Goal: Task Accomplishment & Management: Use online tool/utility

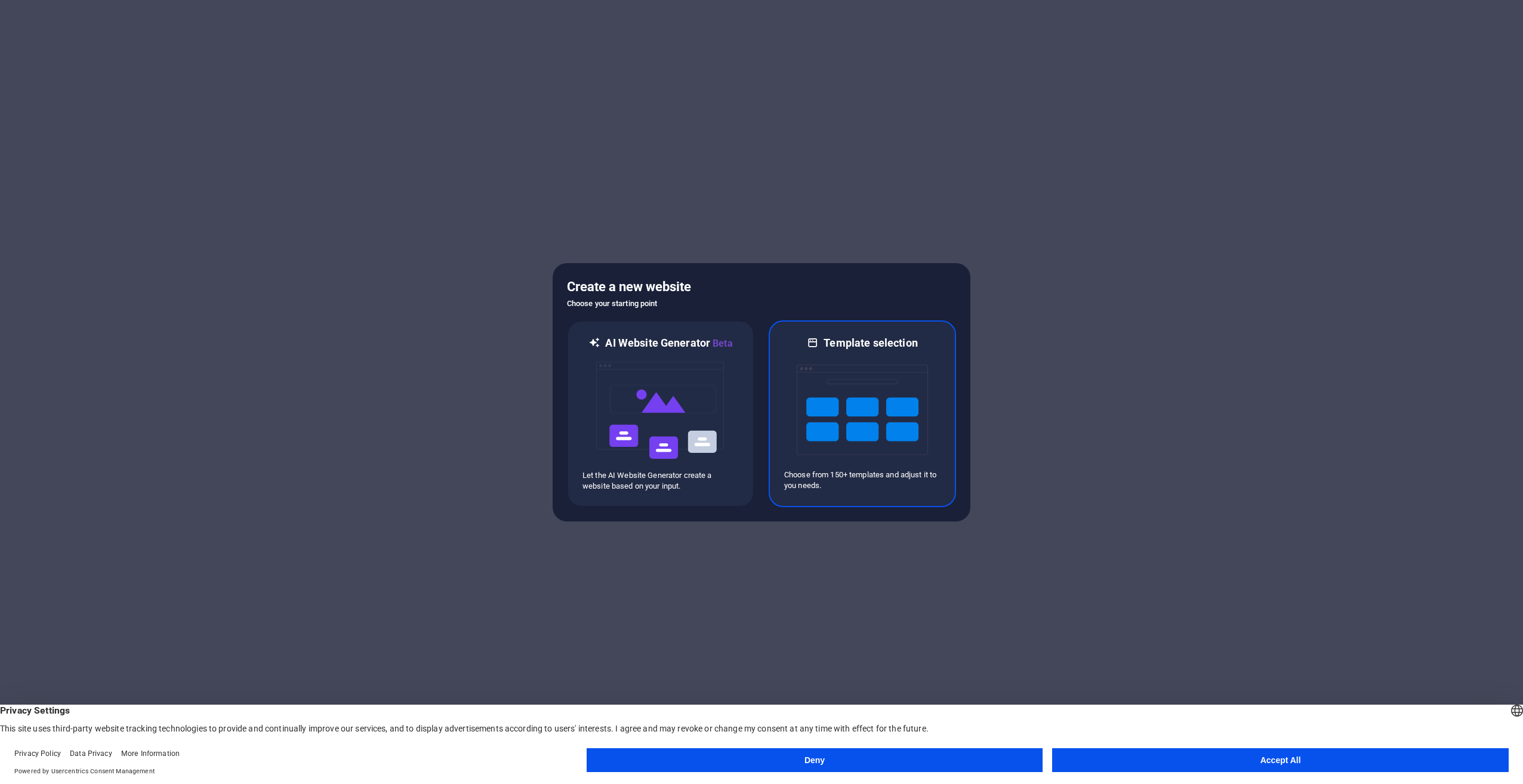
click at [890, 382] on img at bounding box center [863, 409] width 132 height 119
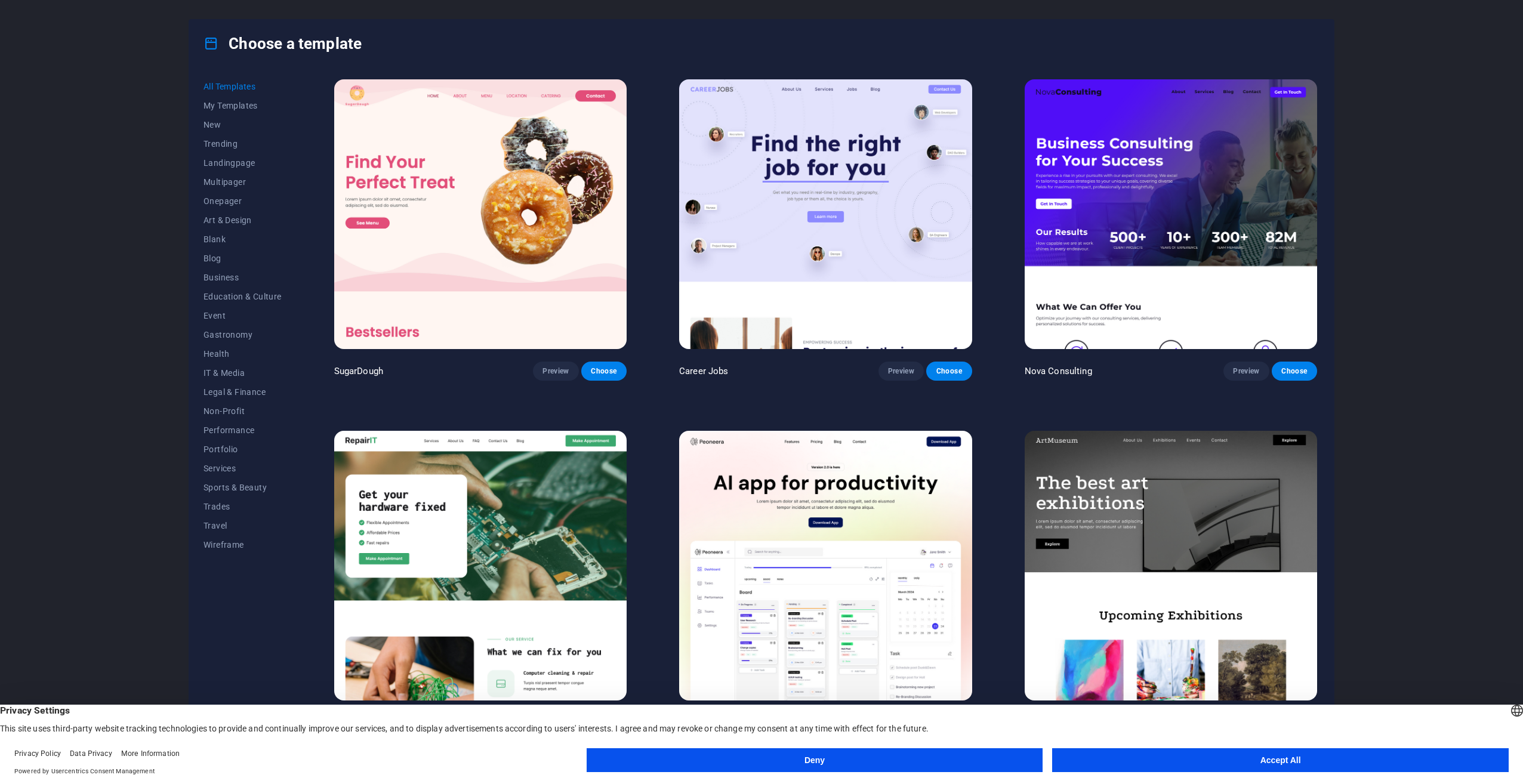
click at [1157, 759] on button "Accept All" at bounding box center [1281, 760] width 456 height 24
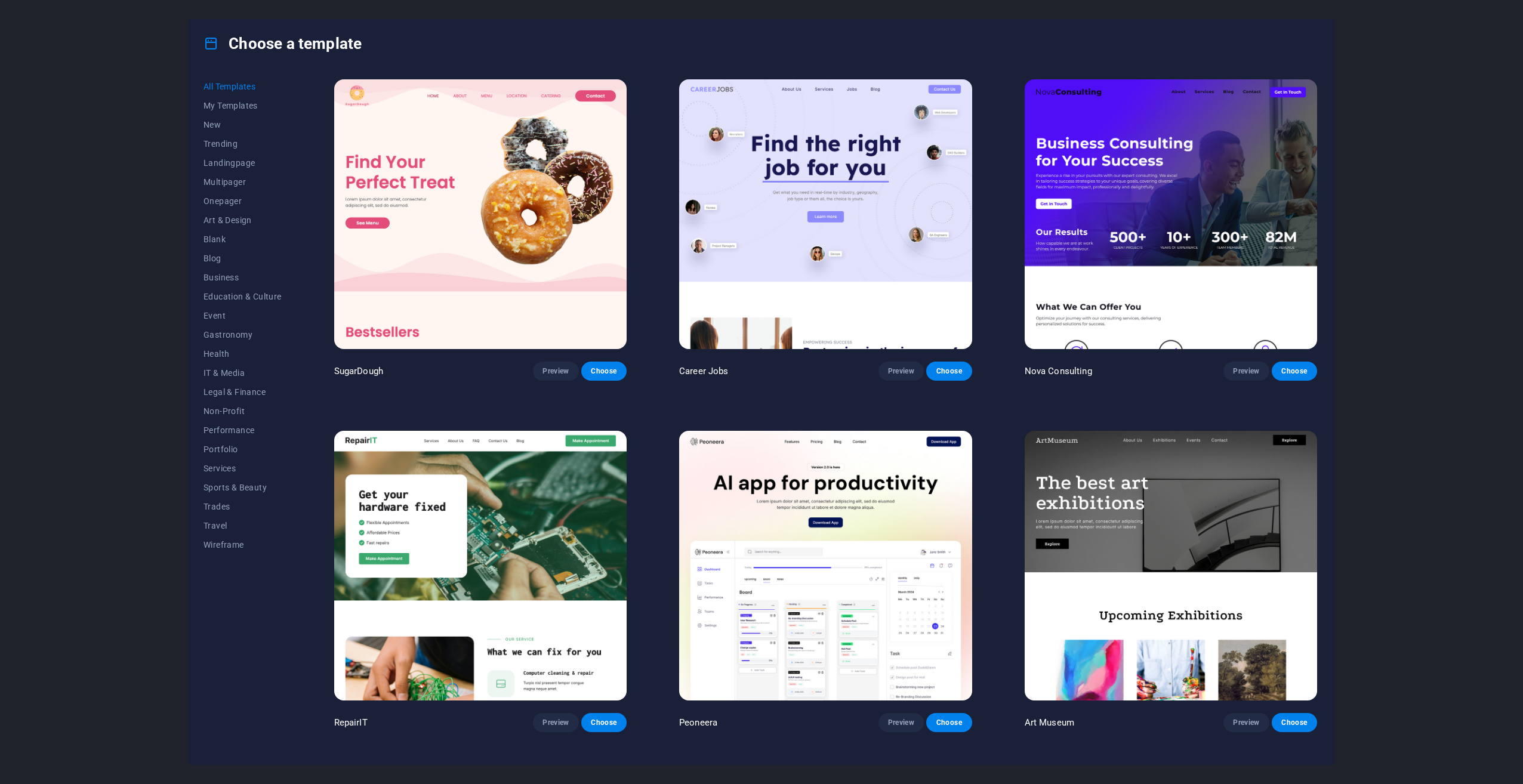
click at [1200, 164] on img at bounding box center [1171, 214] width 292 height 270
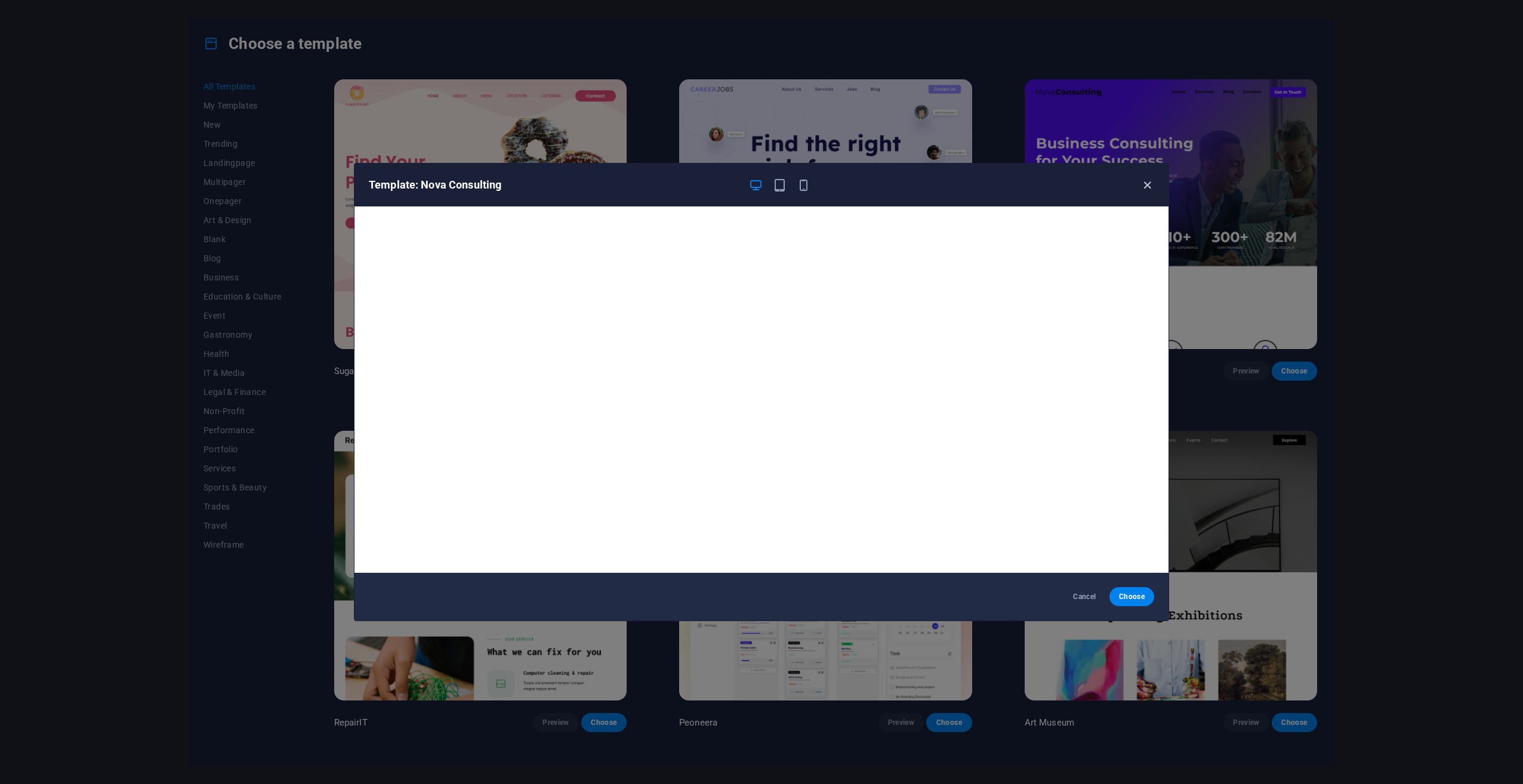
click at [1151, 184] on icon "button" at bounding box center [1147, 185] width 13 height 13
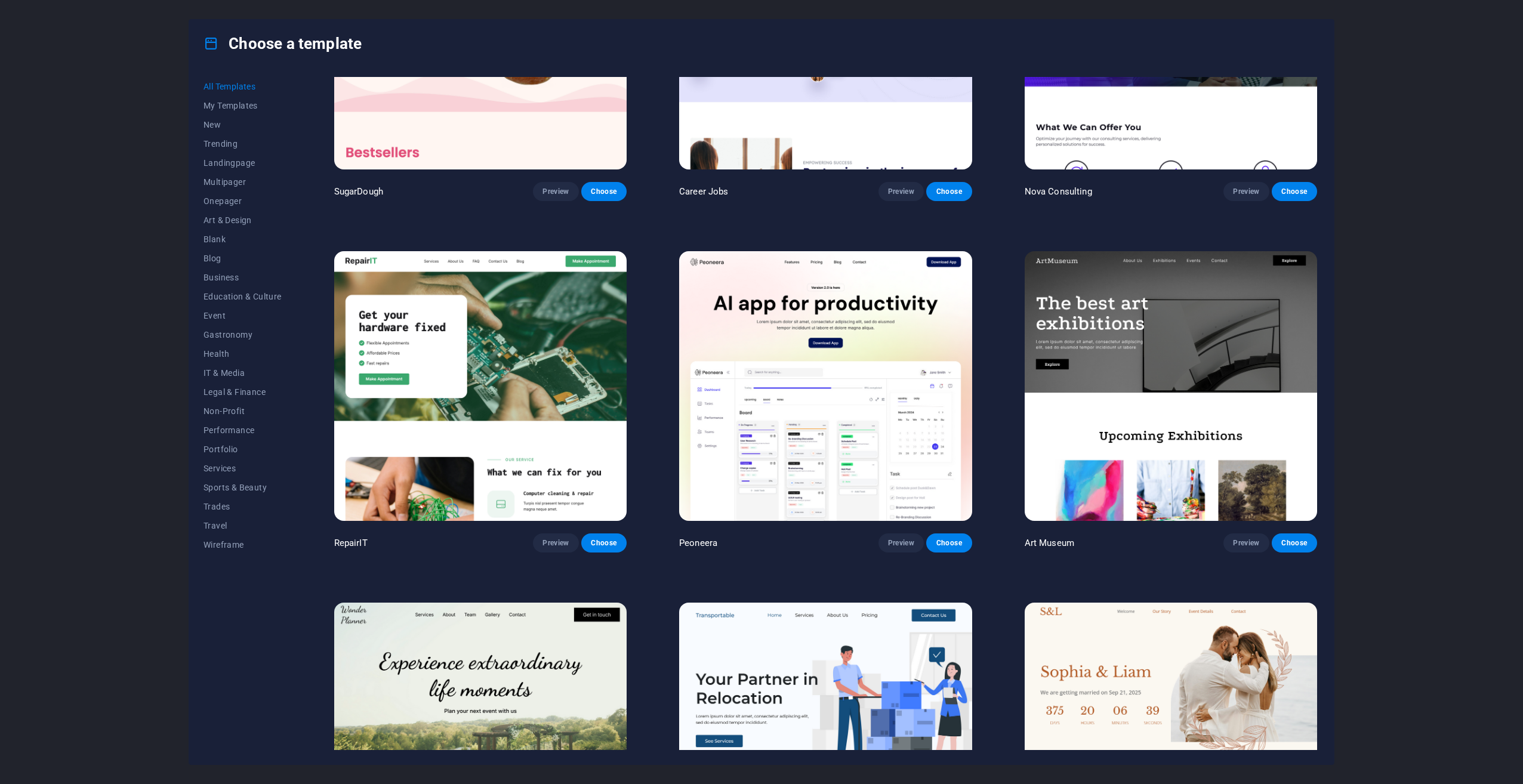
scroll to position [179, 0]
drag, startPoint x: 542, startPoint y: 169, endPoint x: 517, endPoint y: 127, distance: 48.9
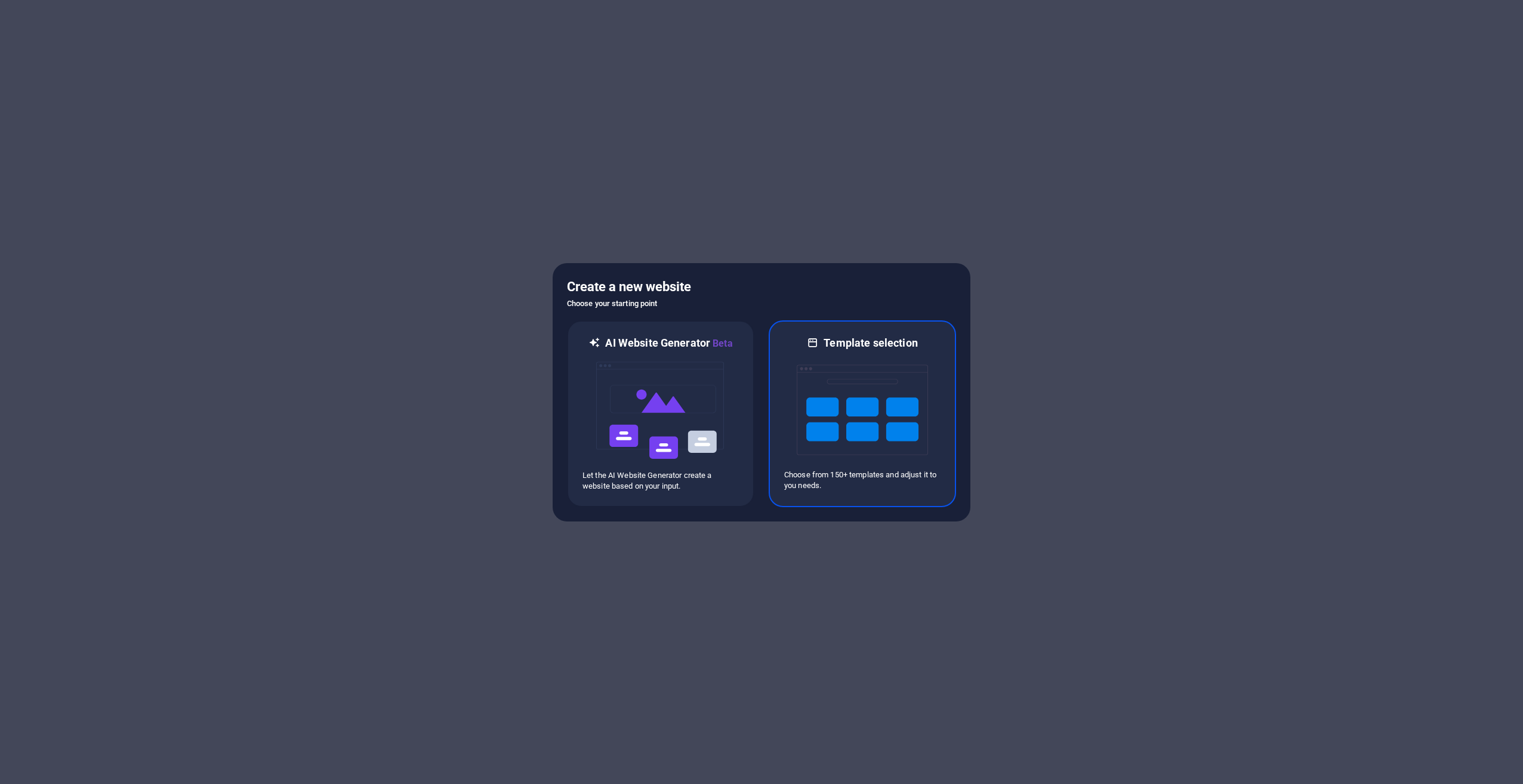
click at [842, 351] on img at bounding box center [863, 409] width 132 height 119
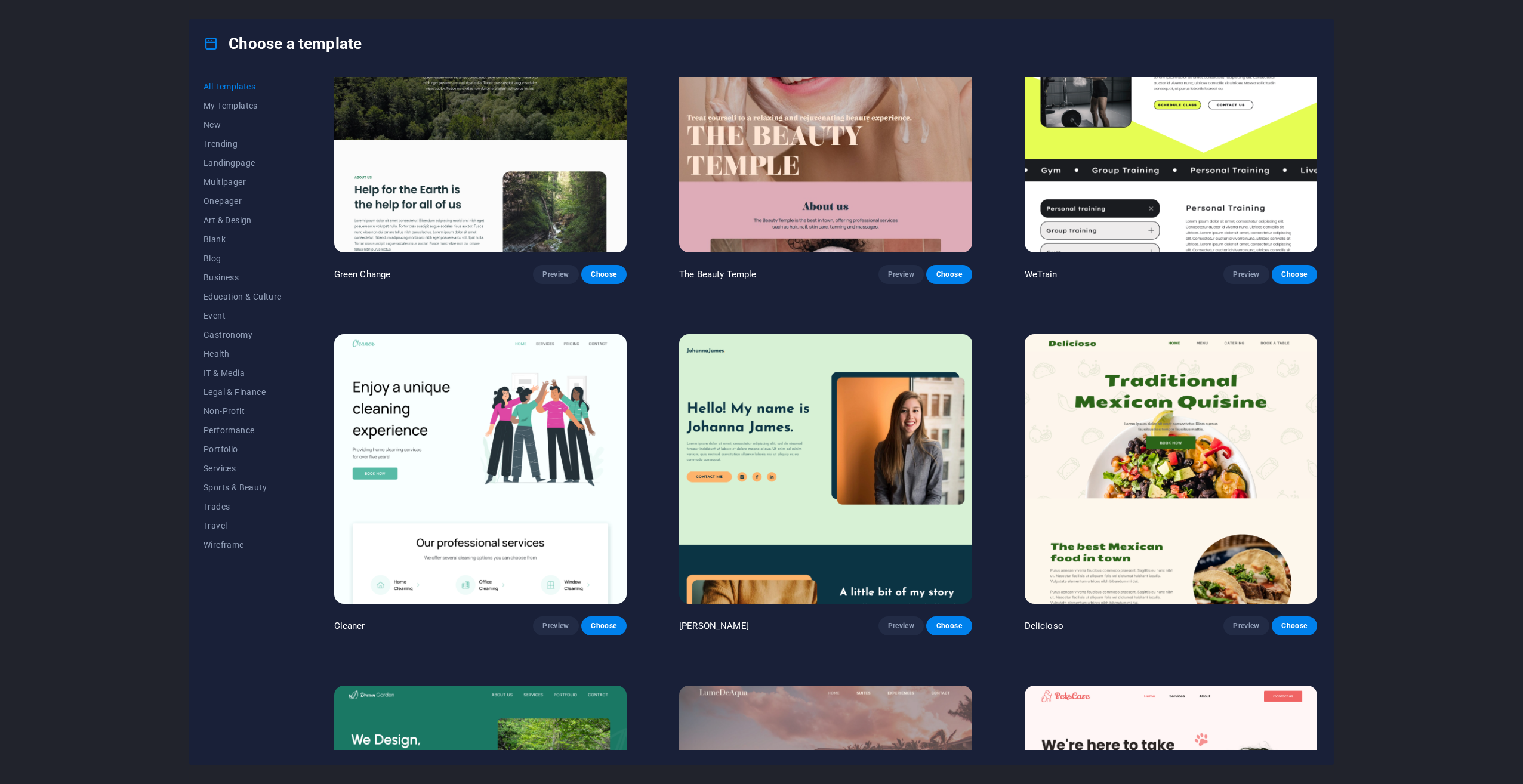
scroll to position [2267, 0]
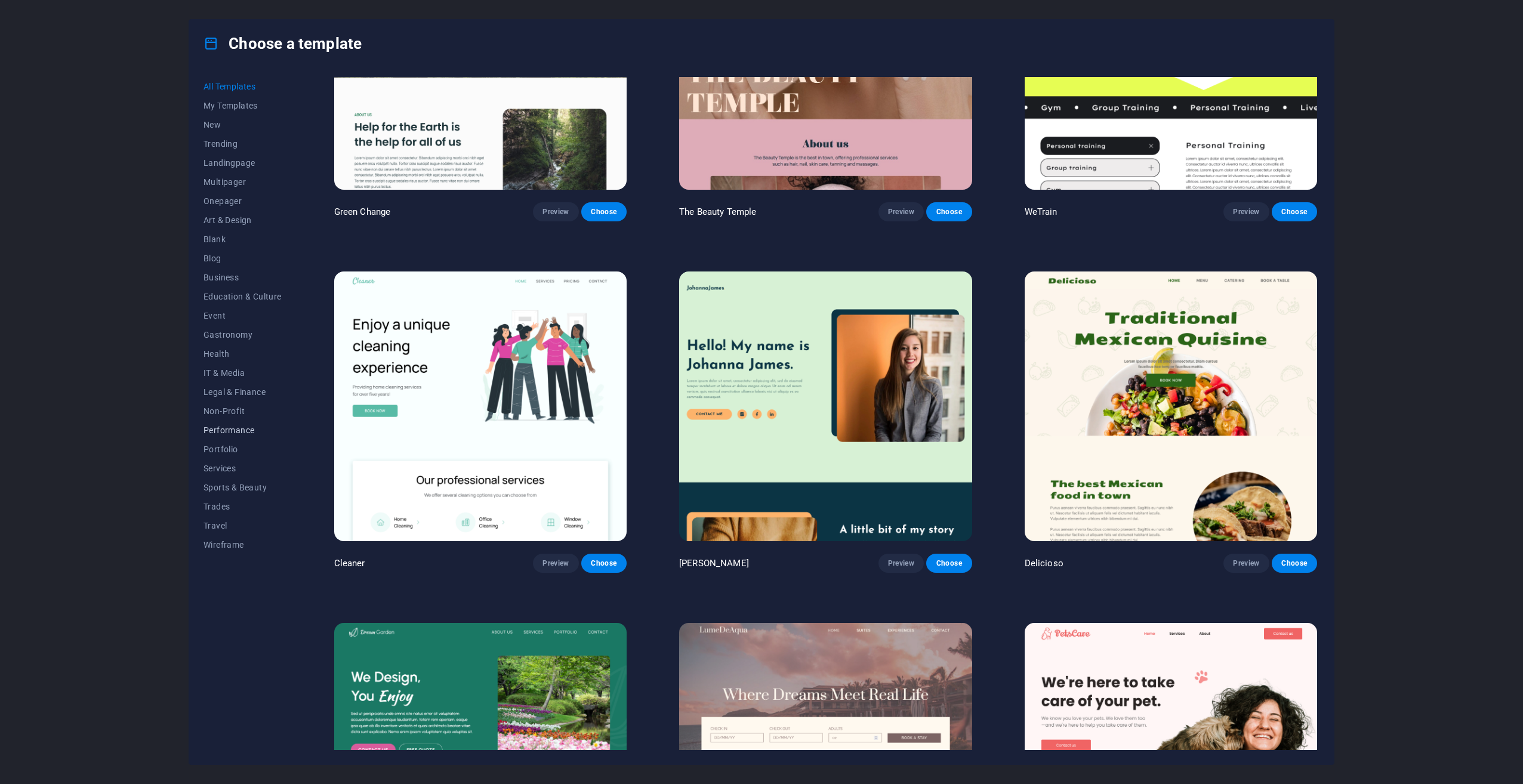
click at [230, 433] on span "Performance" at bounding box center [242, 429] width 78 height 9
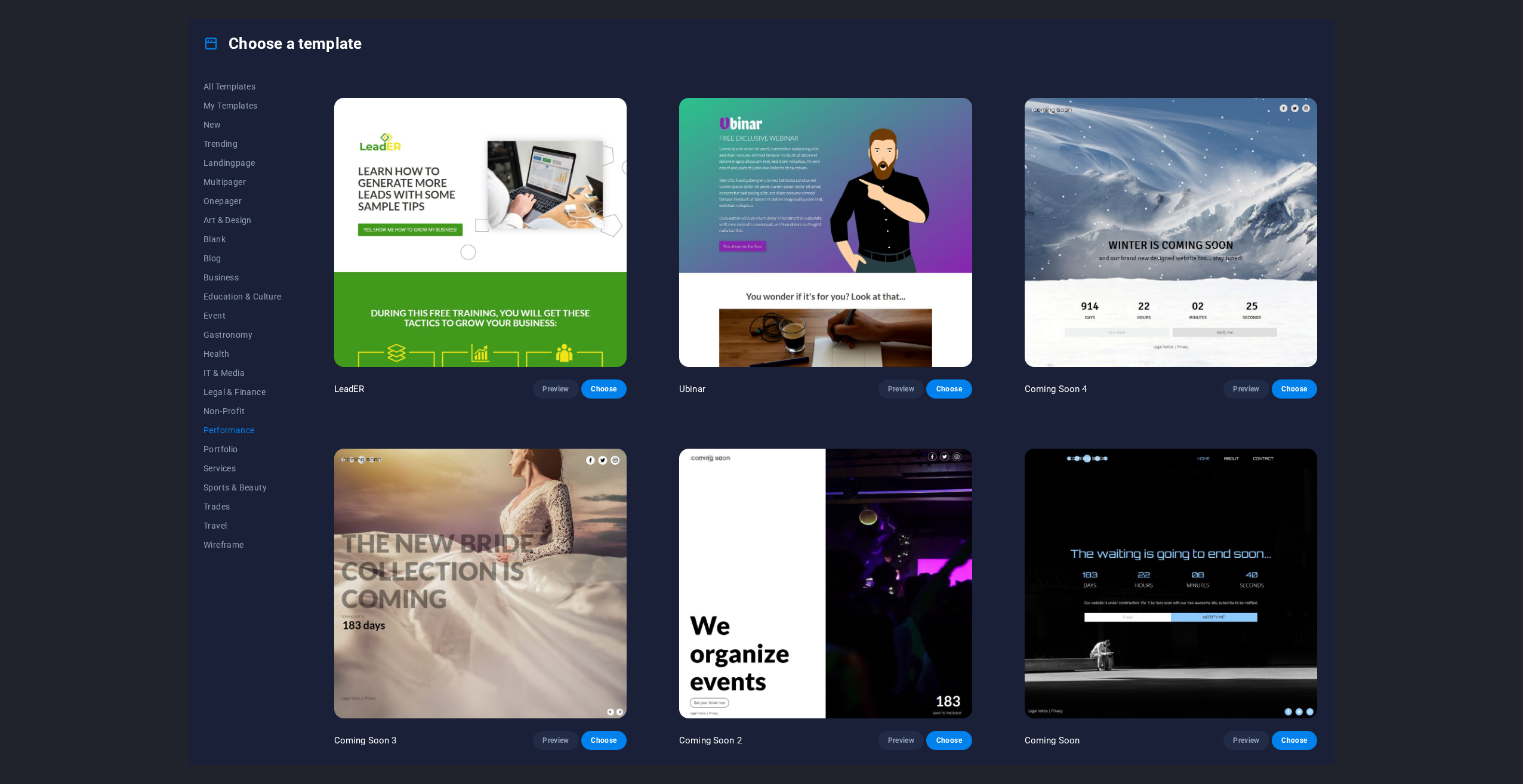
scroll to position [1379, 0]
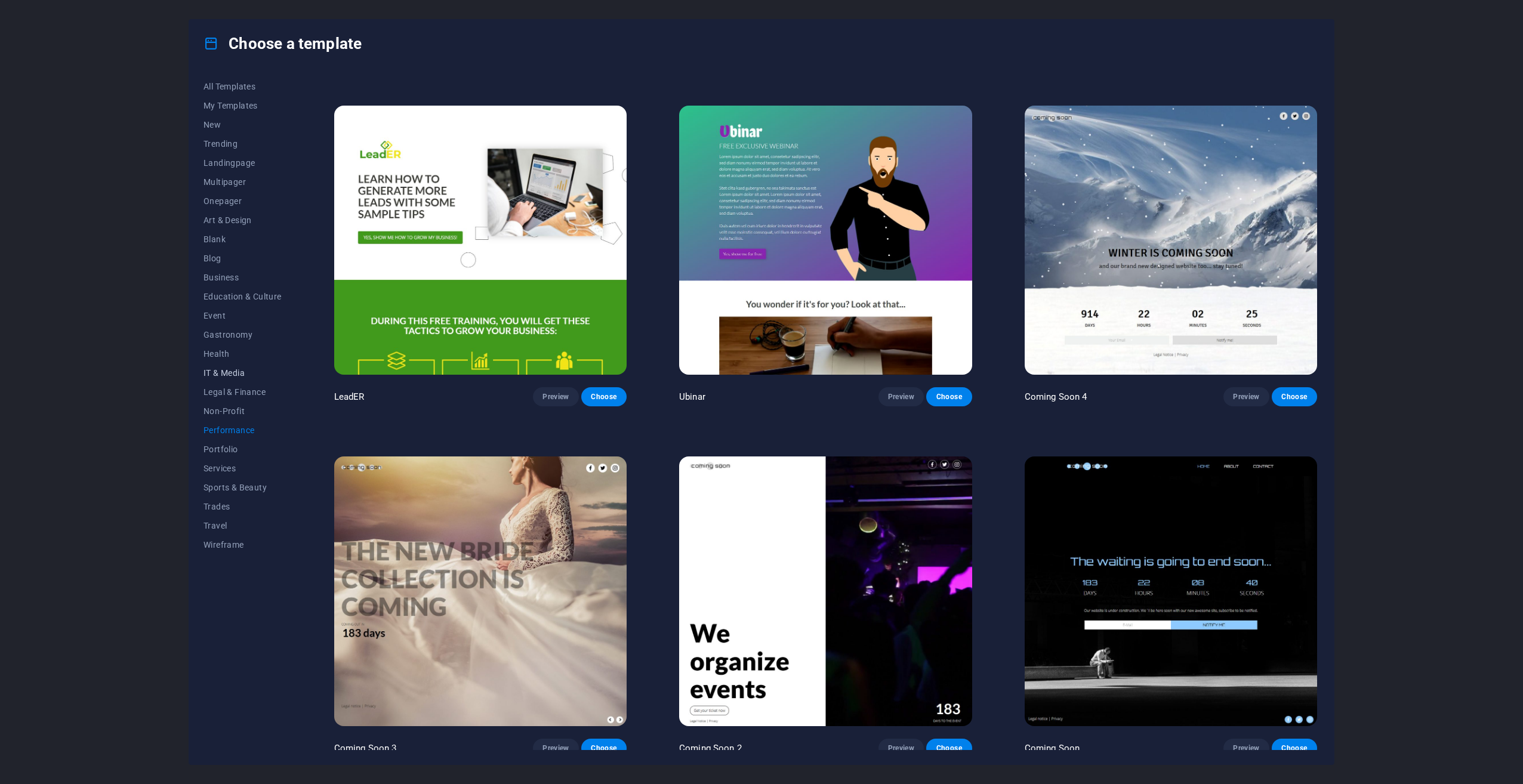
click at [220, 373] on span "IT & Media" at bounding box center [242, 372] width 78 height 9
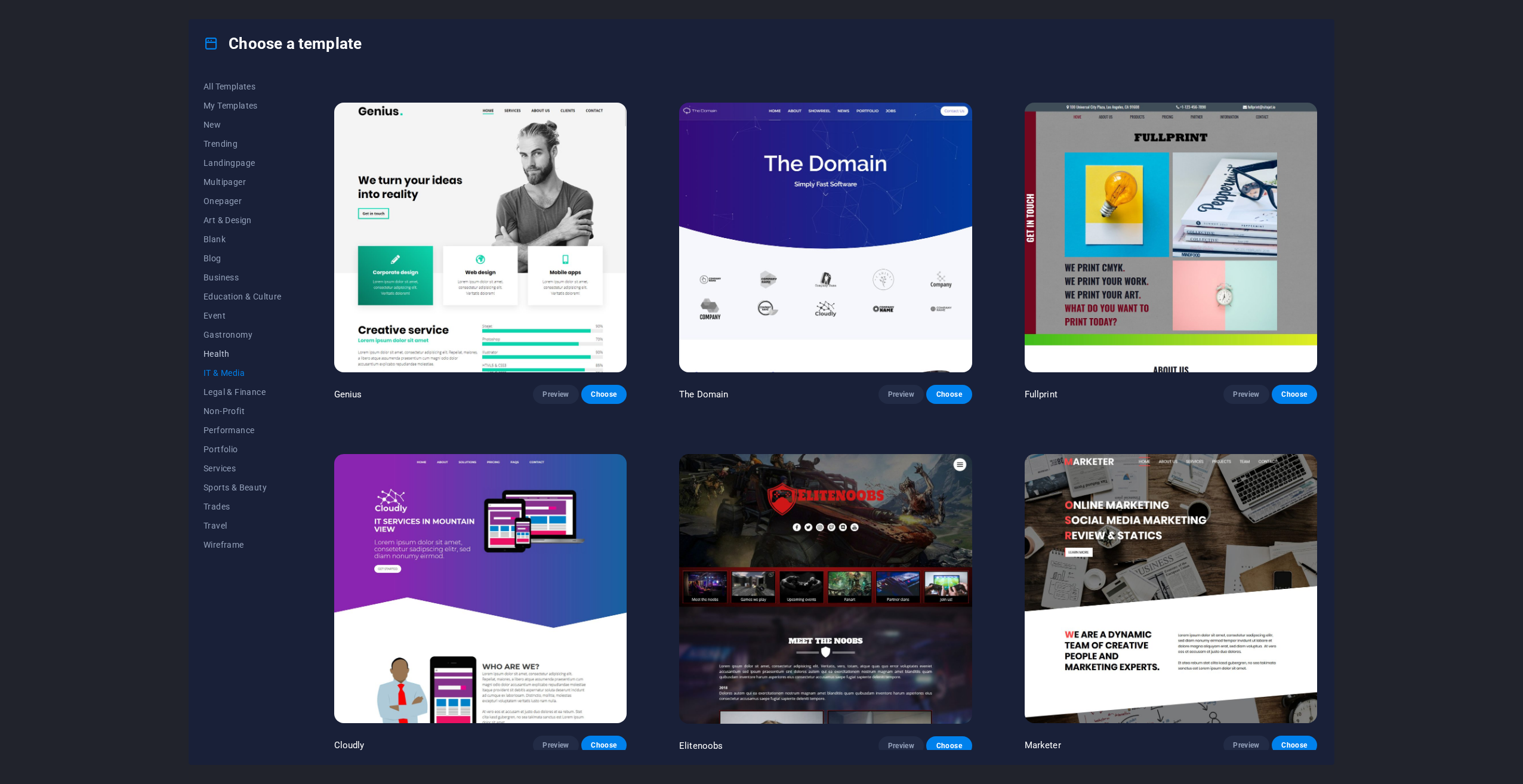
click at [212, 352] on span "Health" at bounding box center [242, 353] width 78 height 9
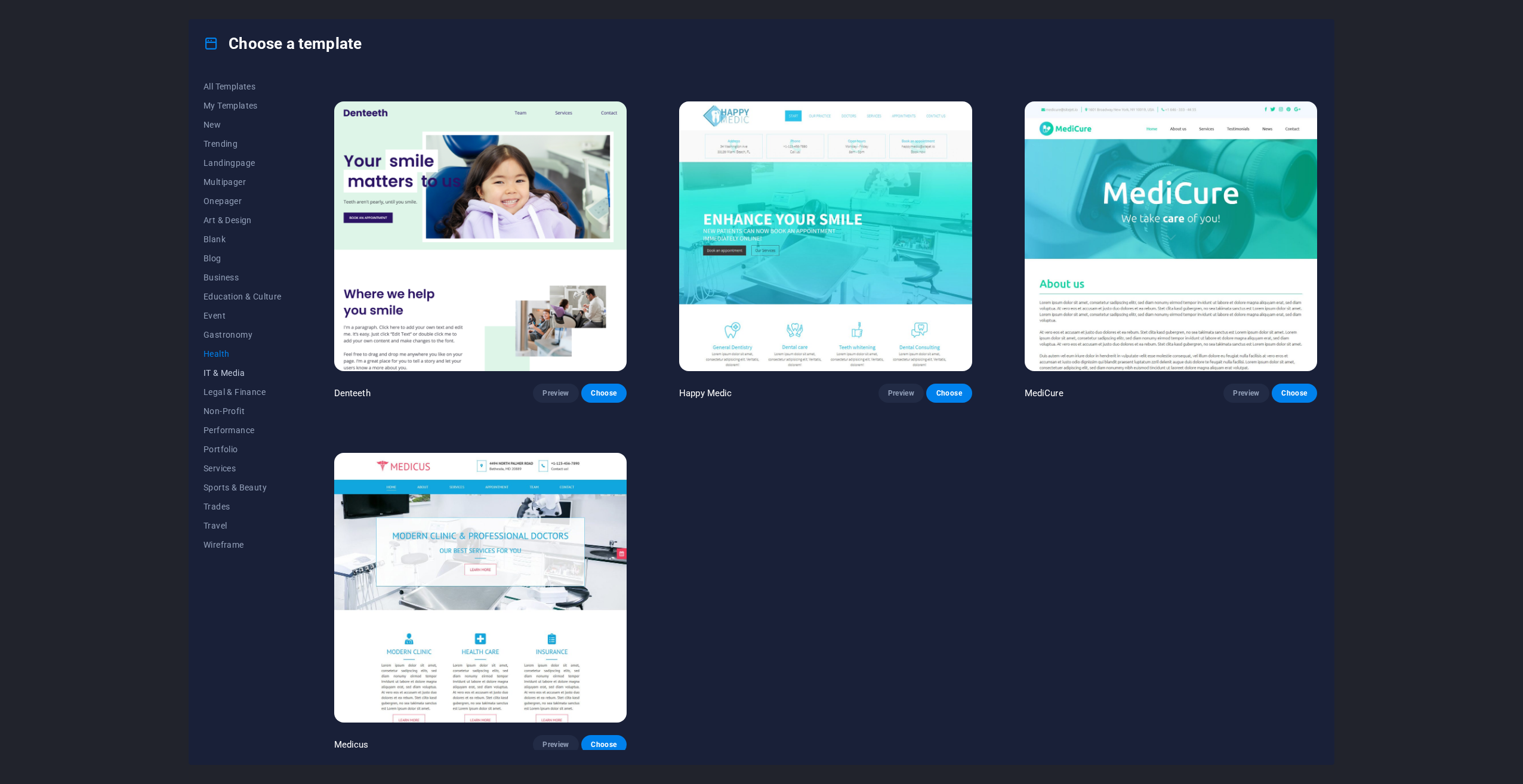
click at [221, 372] on span "IT & Media" at bounding box center [242, 372] width 78 height 9
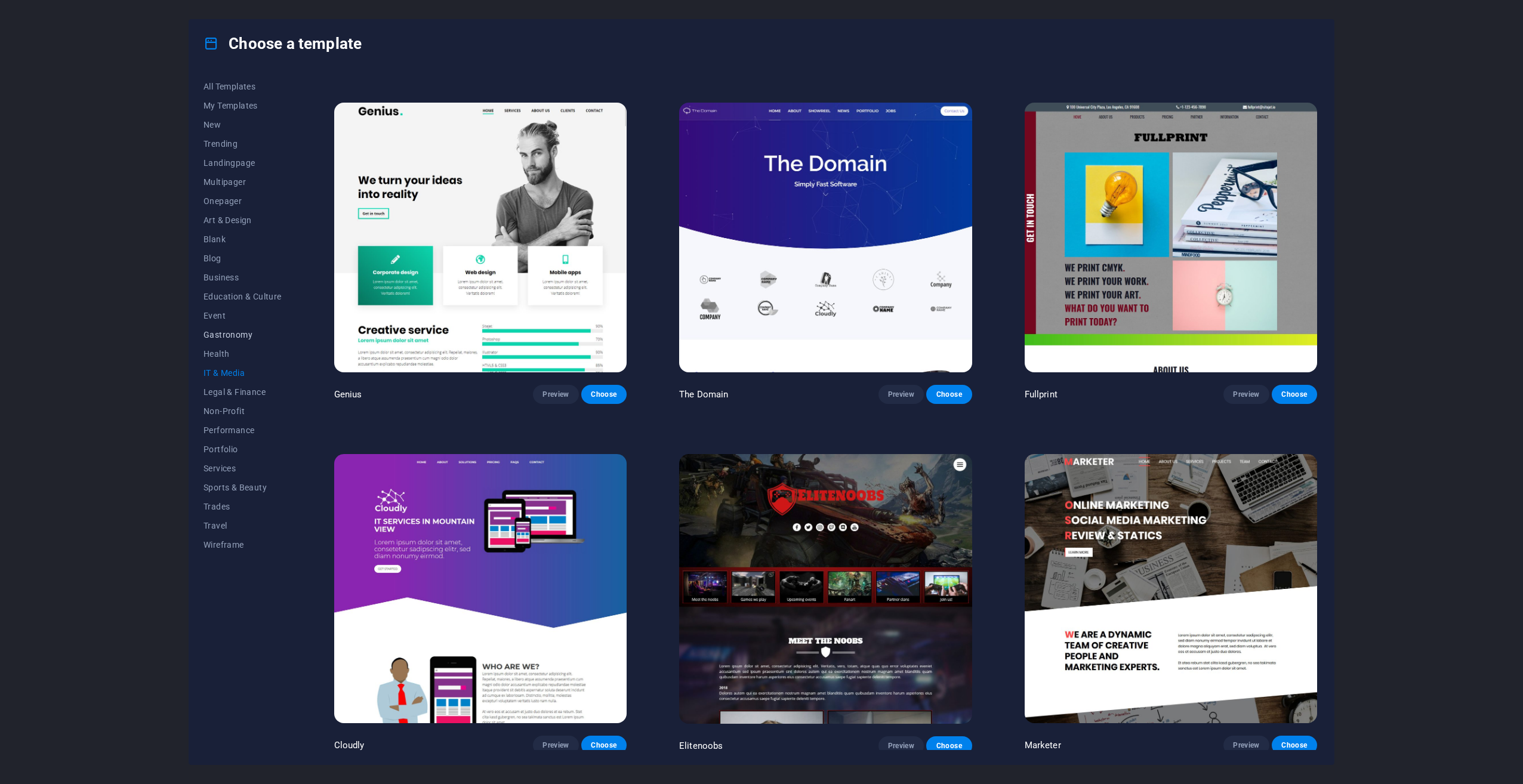
click at [212, 334] on span "Gastronomy" at bounding box center [242, 334] width 78 height 9
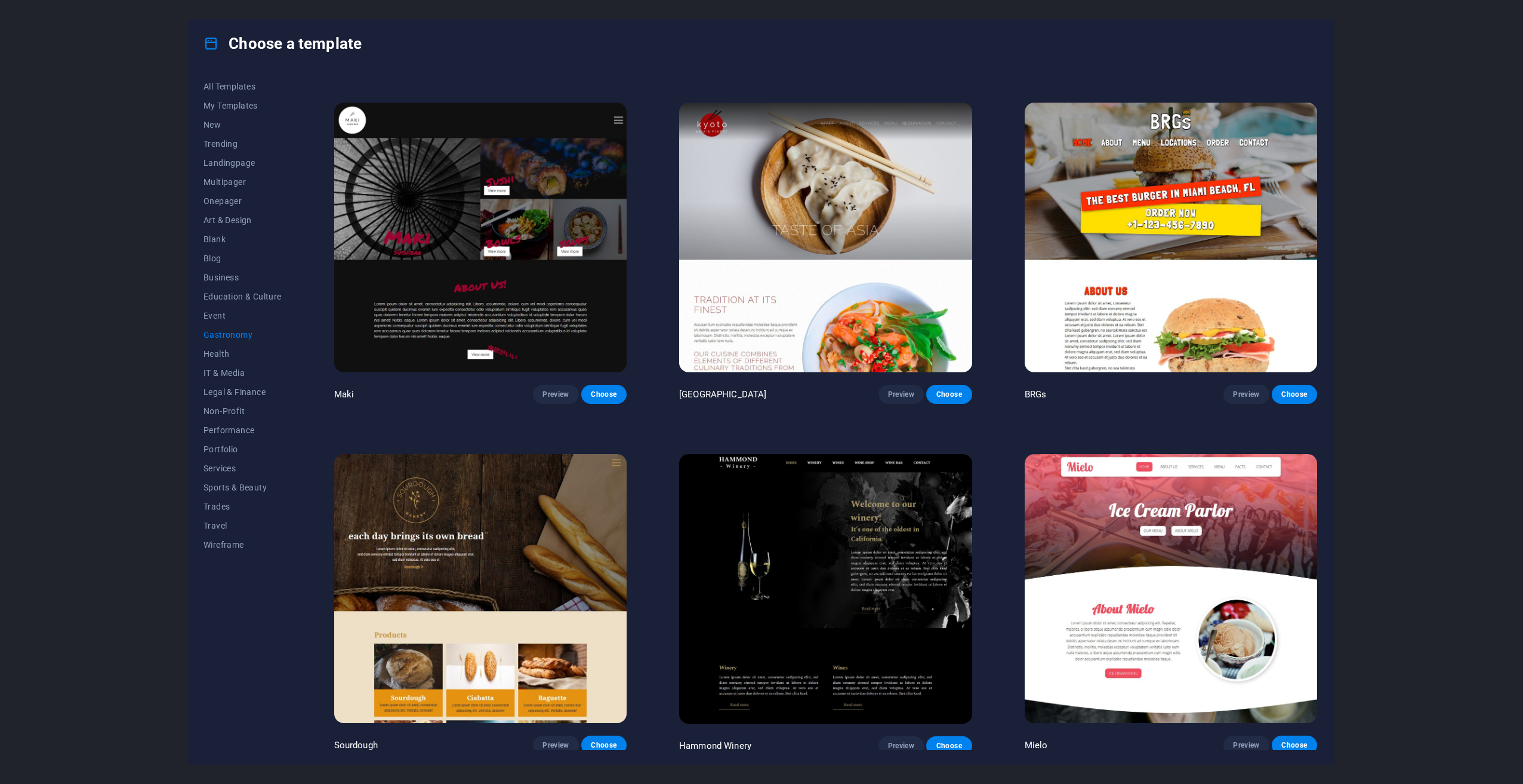
scroll to position [0, 0]
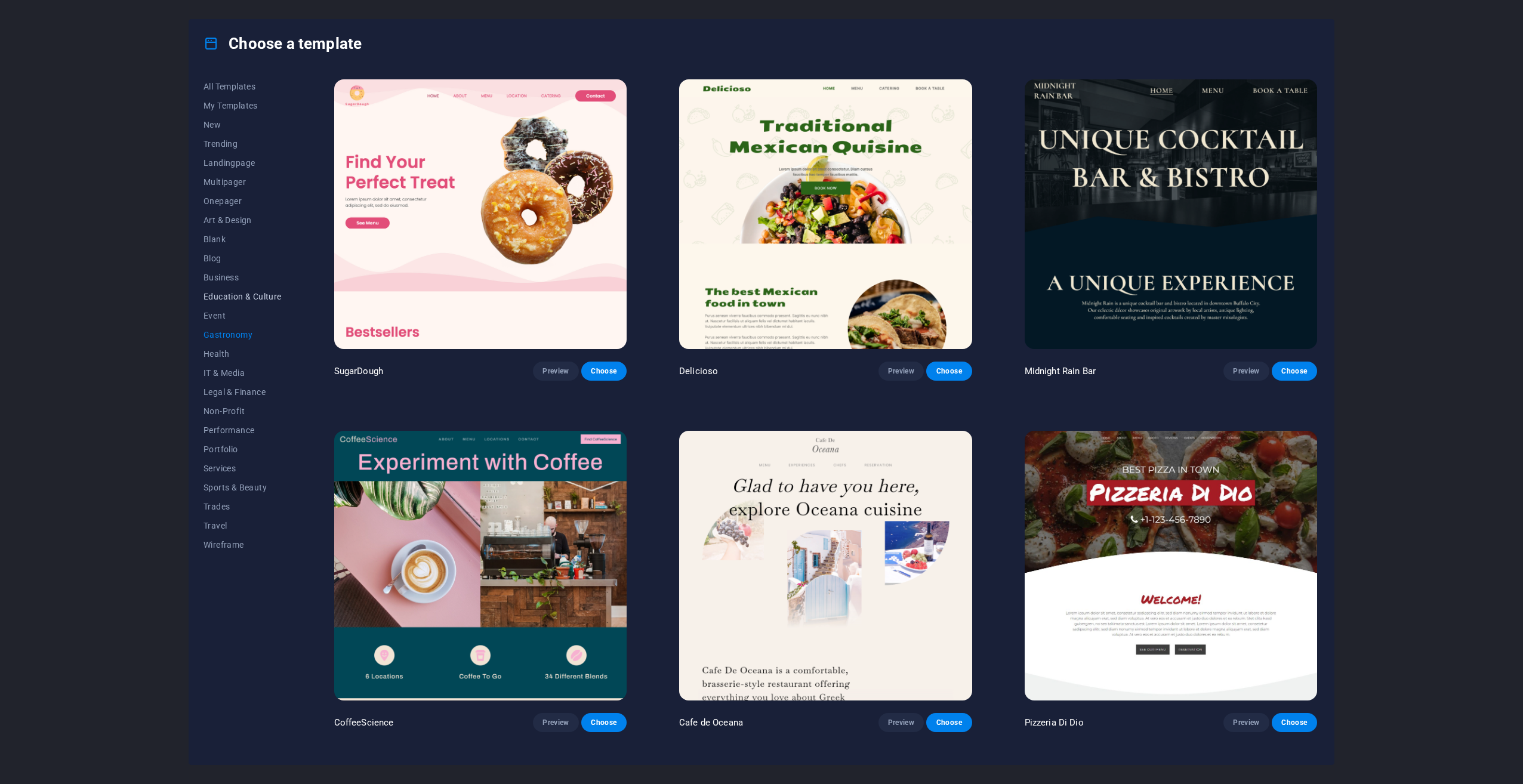
drag, startPoint x: 212, startPoint y: 310, endPoint x: 214, endPoint y: 305, distance: 5.4
click at [212, 312] on span "Event" at bounding box center [242, 315] width 78 height 9
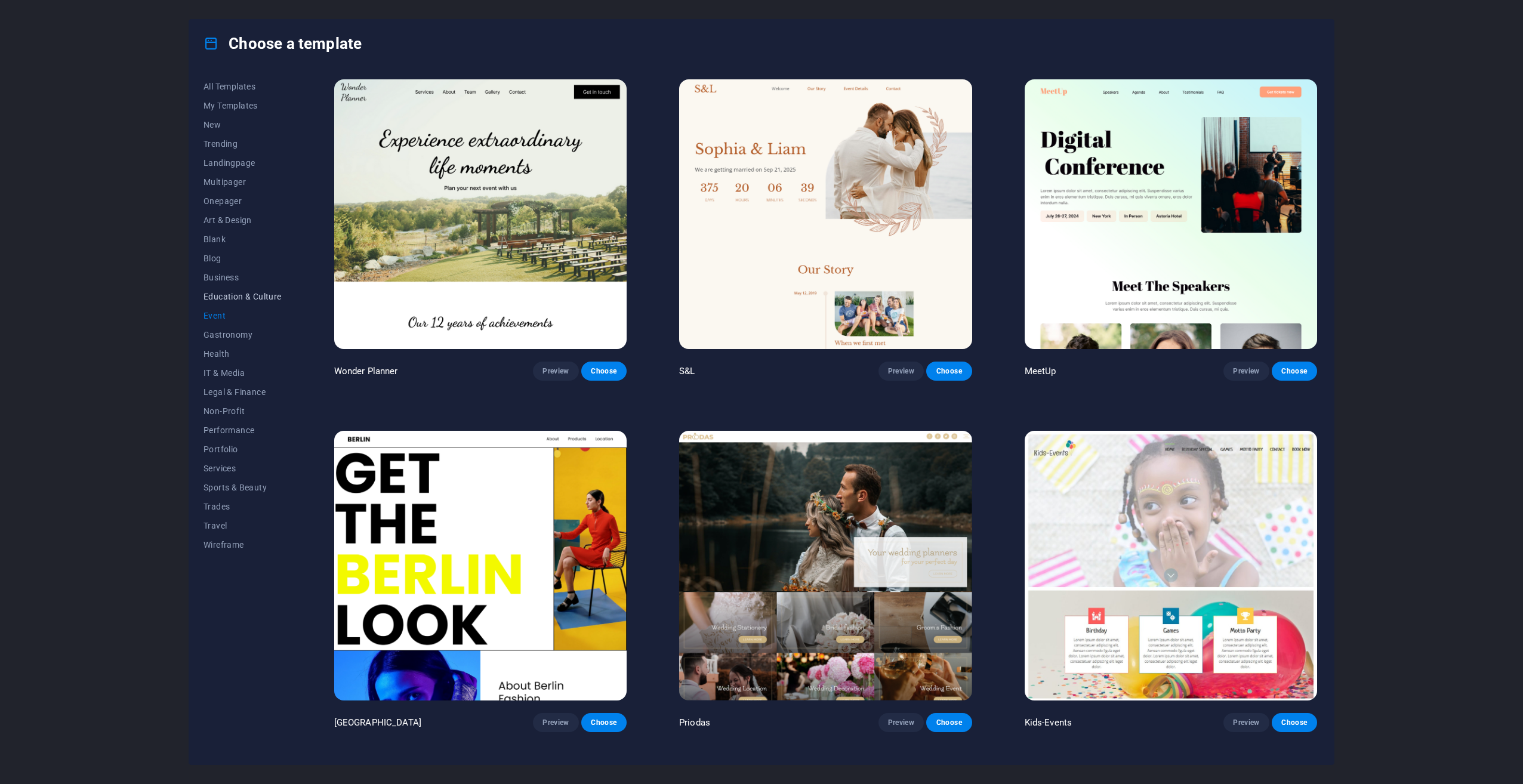
click at [223, 295] on span "Education & Culture" at bounding box center [242, 296] width 78 height 9
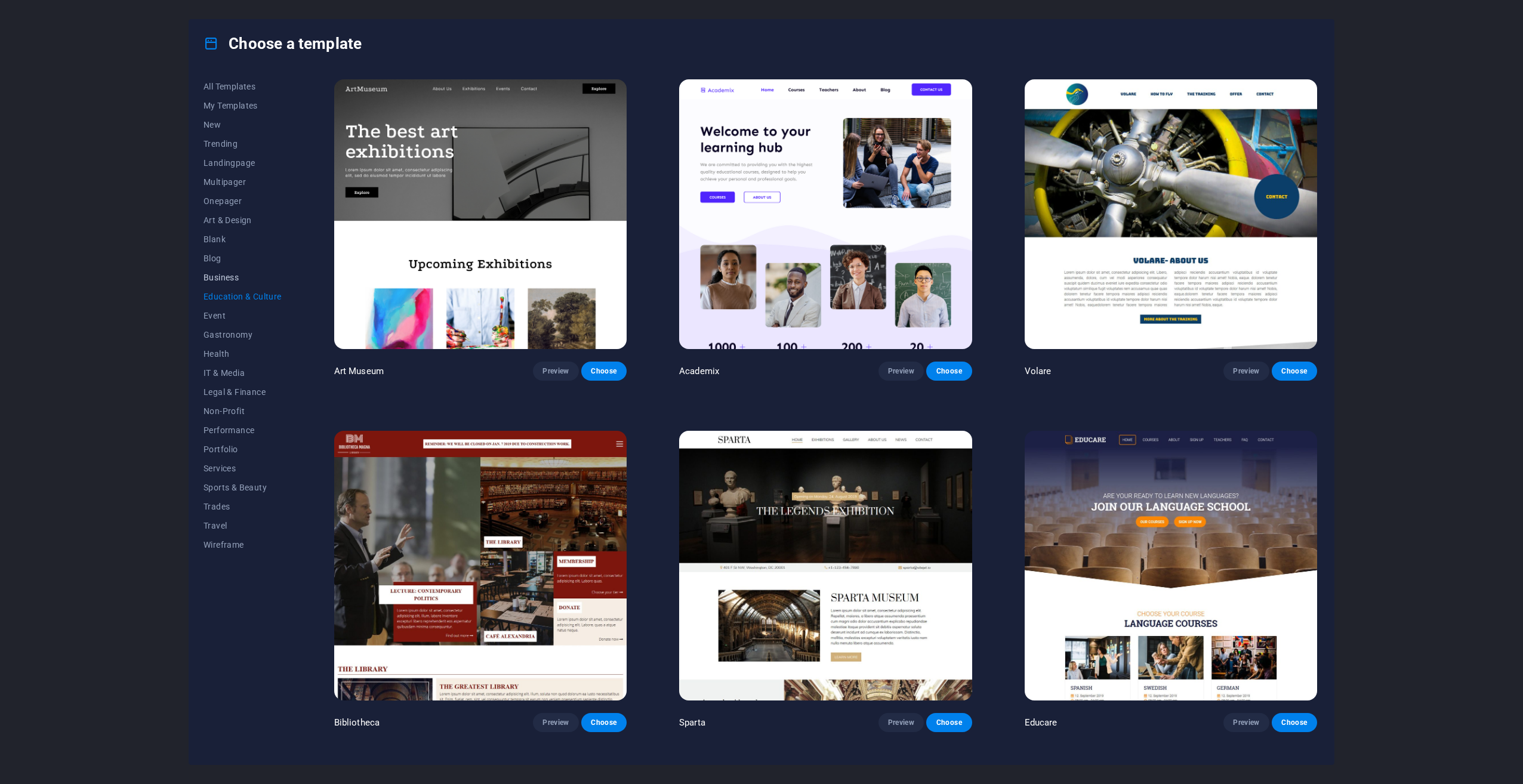
click at [225, 275] on span "Business" at bounding box center [242, 277] width 78 height 9
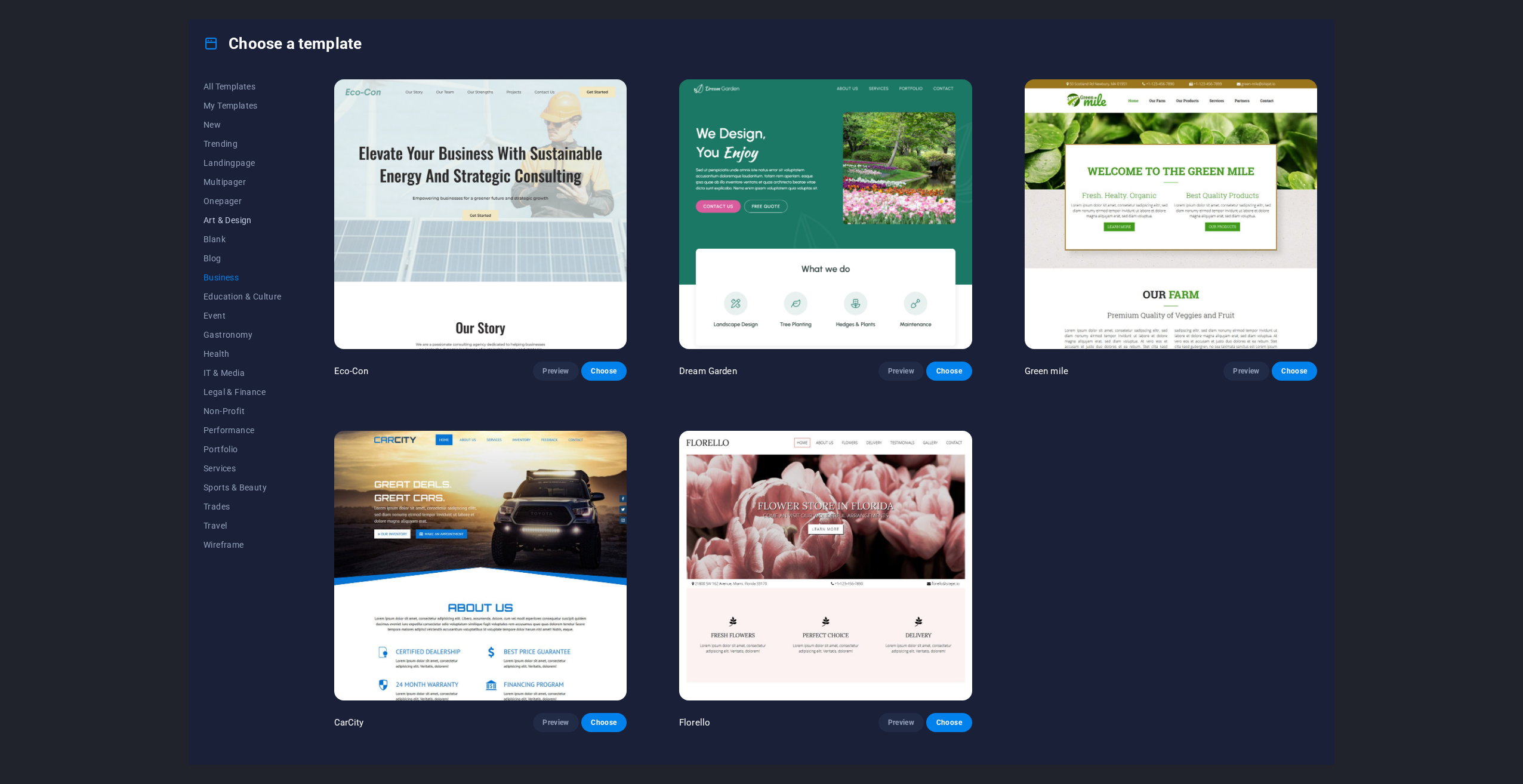
click at [229, 225] on button "Art & Design" at bounding box center [242, 220] width 78 height 19
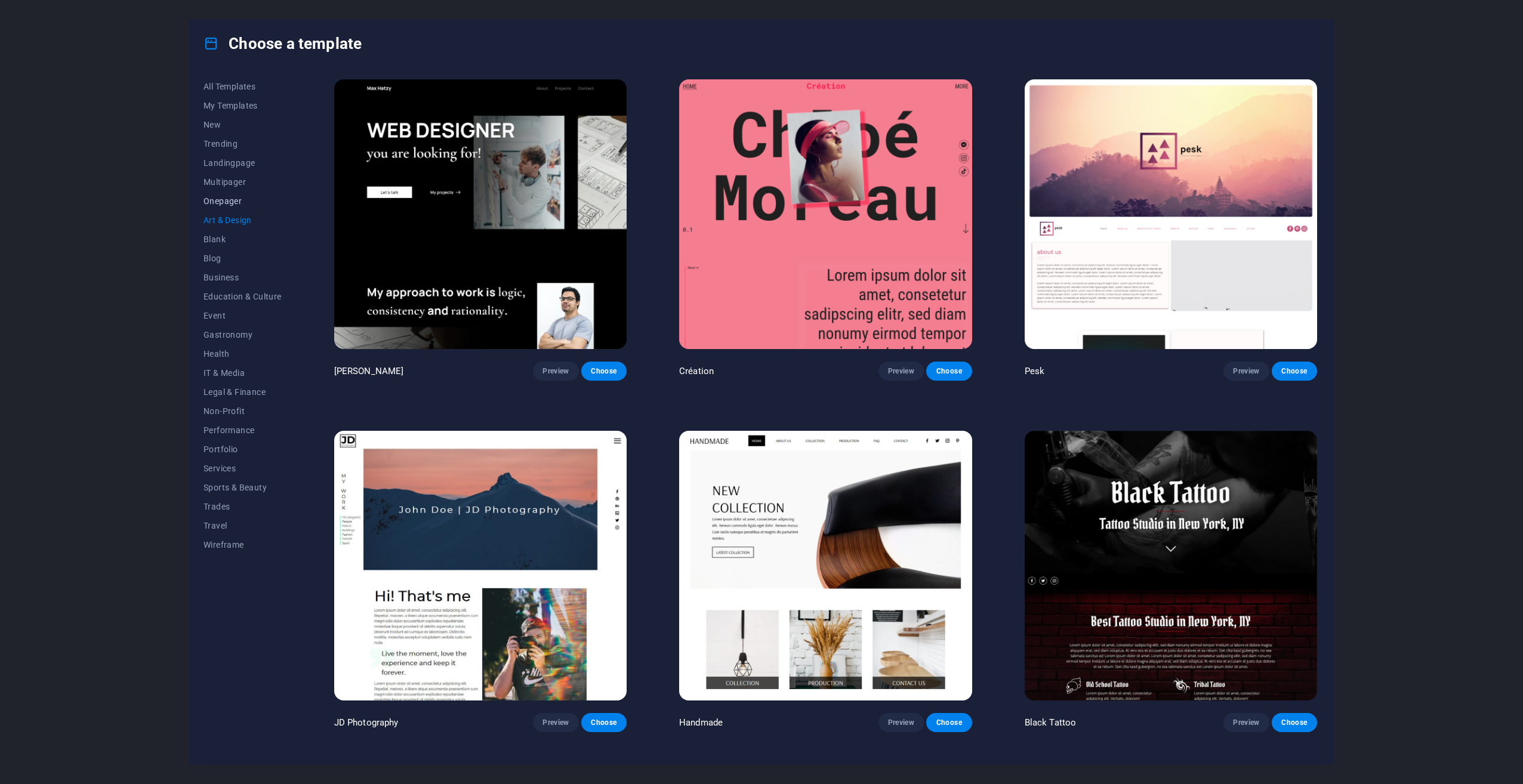
click at [229, 201] on span "Onepager" at bounding box center [242, 201] width 78 height 9
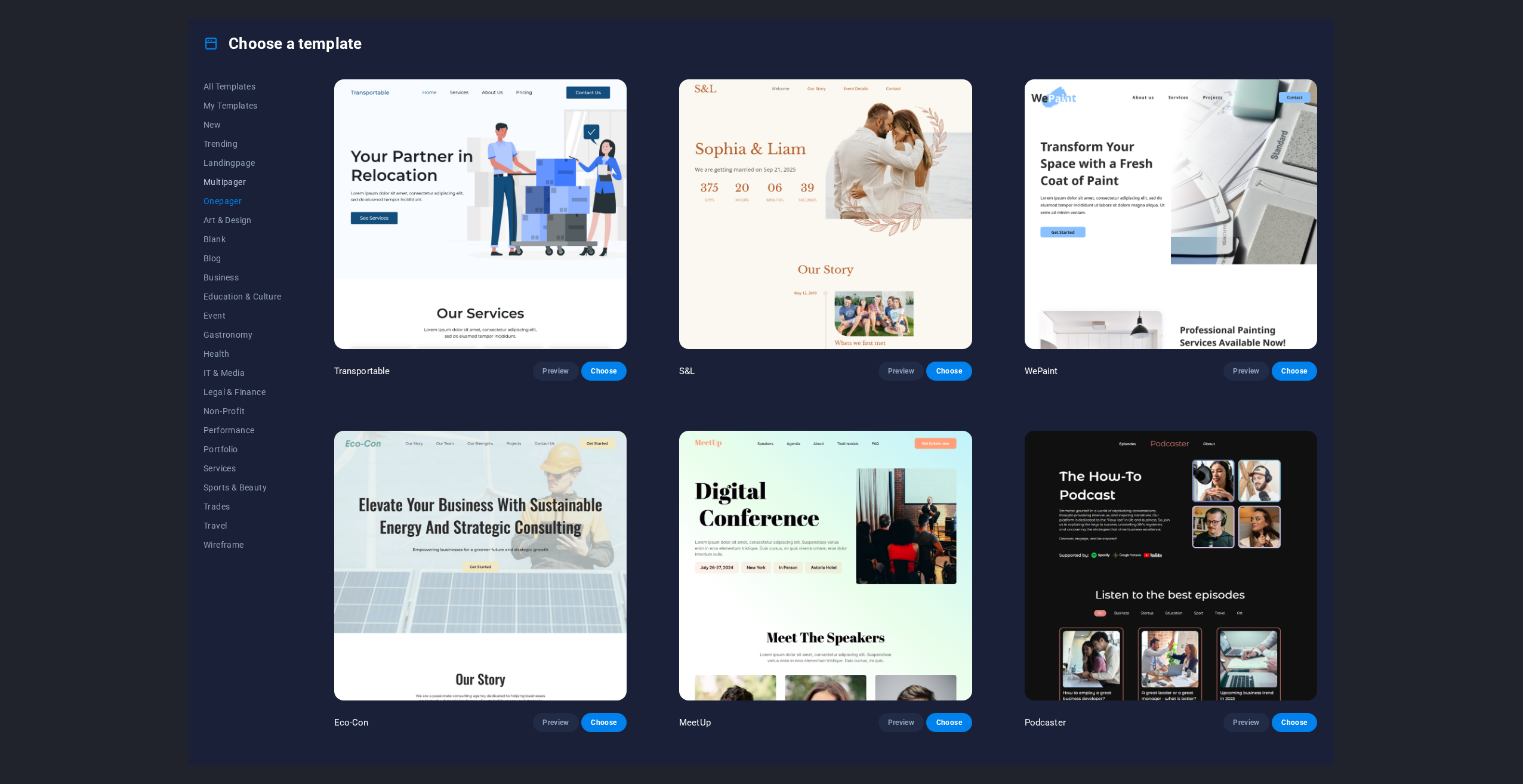
click at [226, 178] on span "Multipager" at bounding box center [242, 181] width 78 height 9
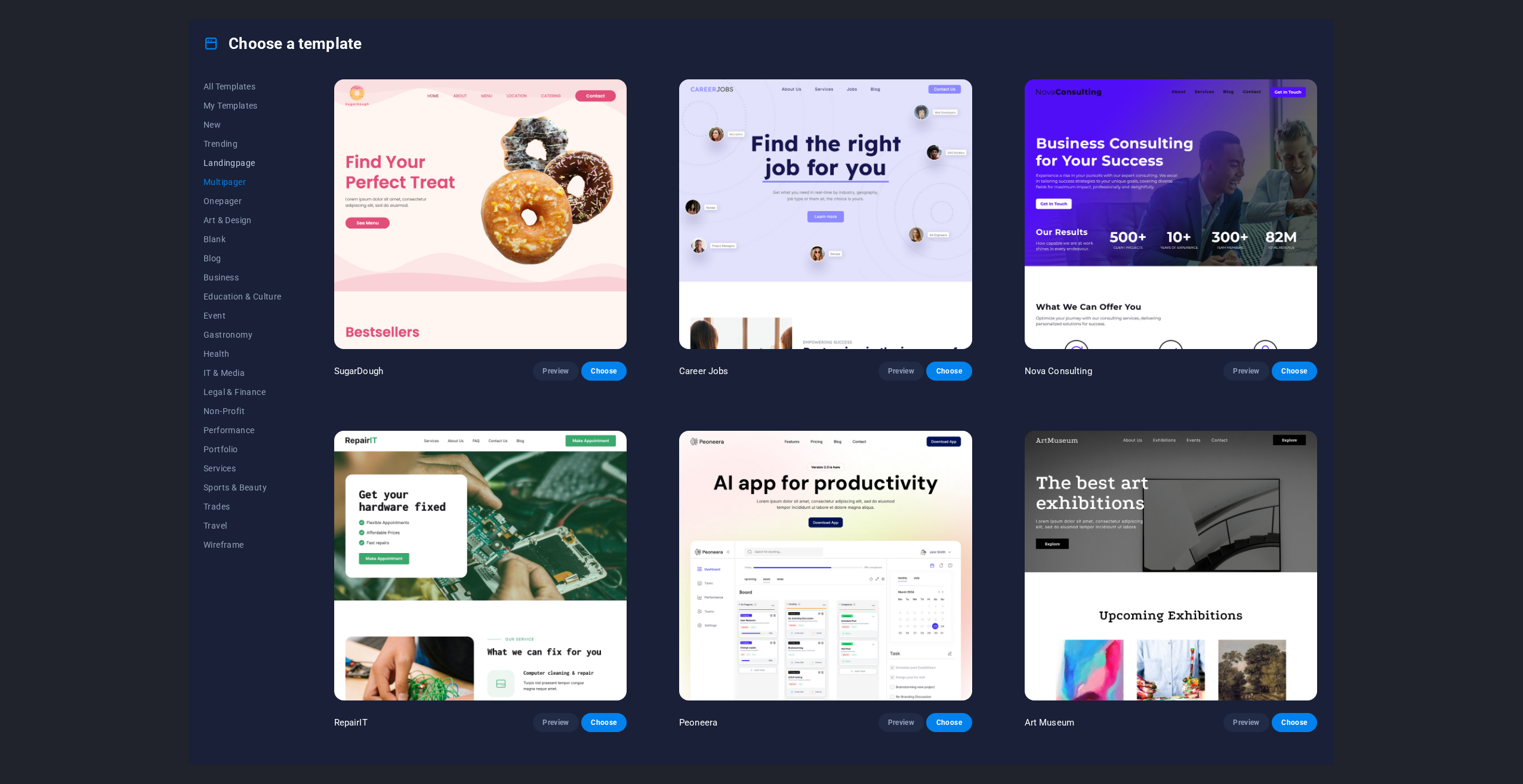
click at [226, 161] on span "Landingpage" at bounding box center [242, 162] width 78 height 9
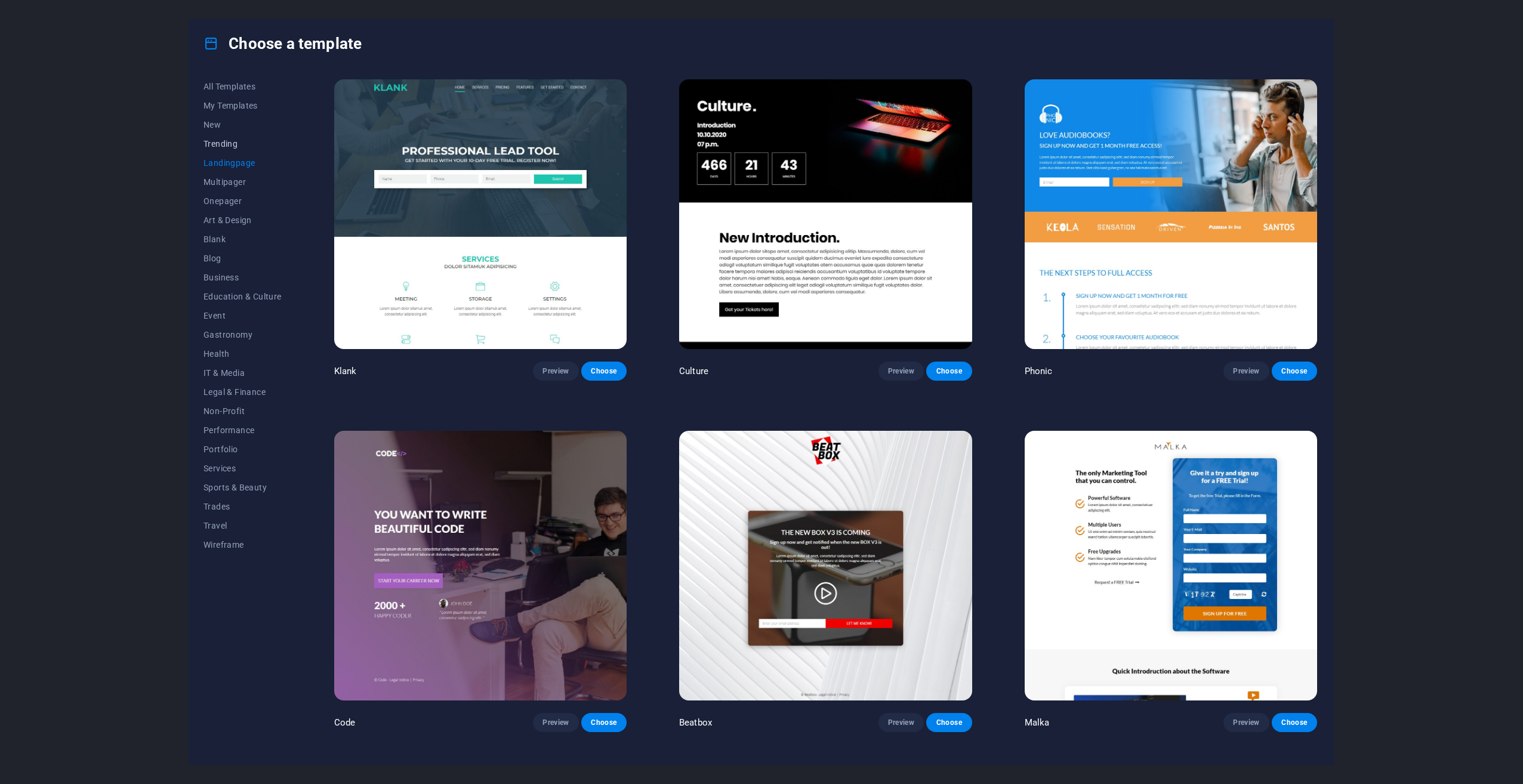
click at [225, 145] on span "Trending" at bounding box center [242, 143] width 78 height 9
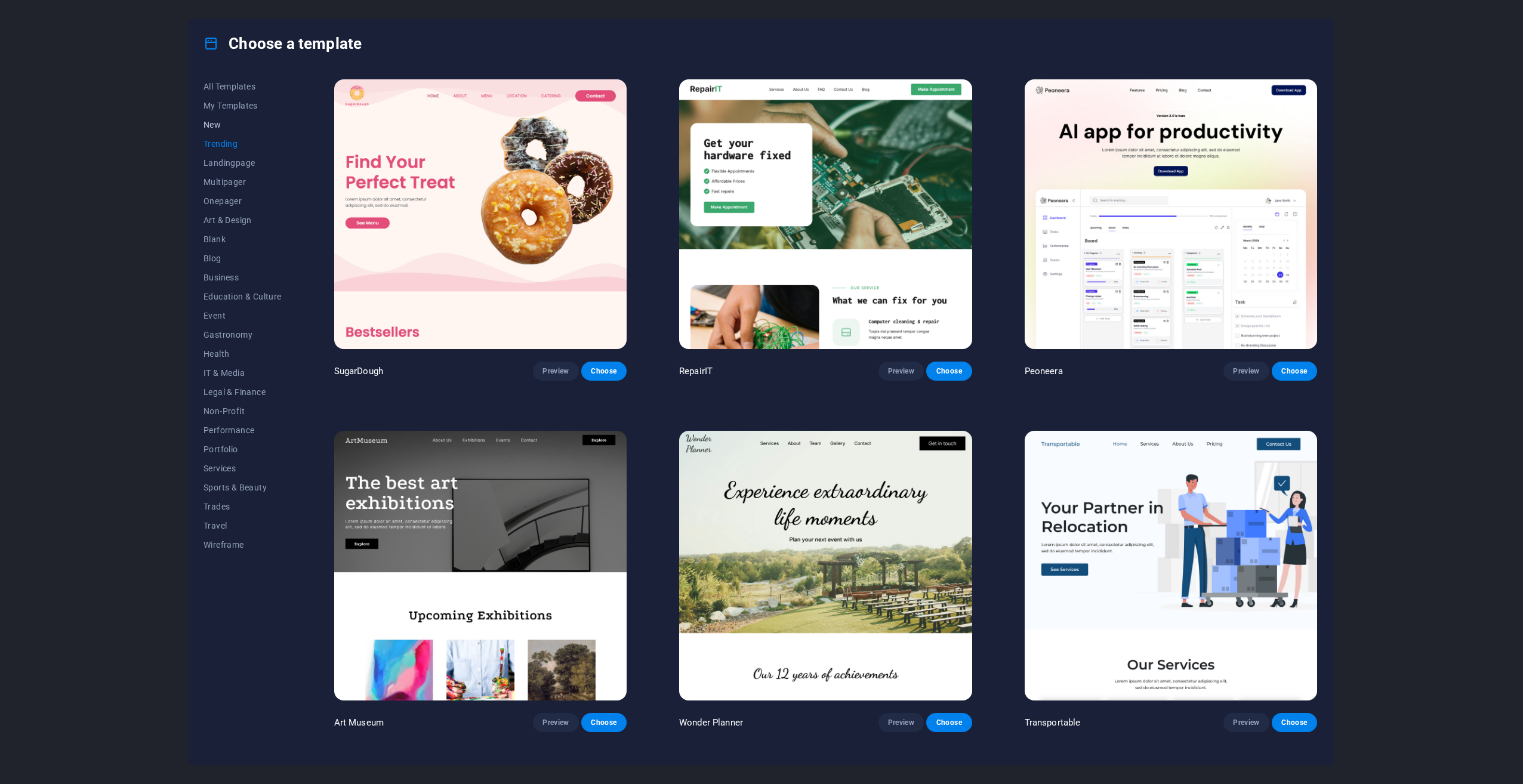
click at [226, 119] on button "New" at bounding box center [242, 124] width 78 height 19
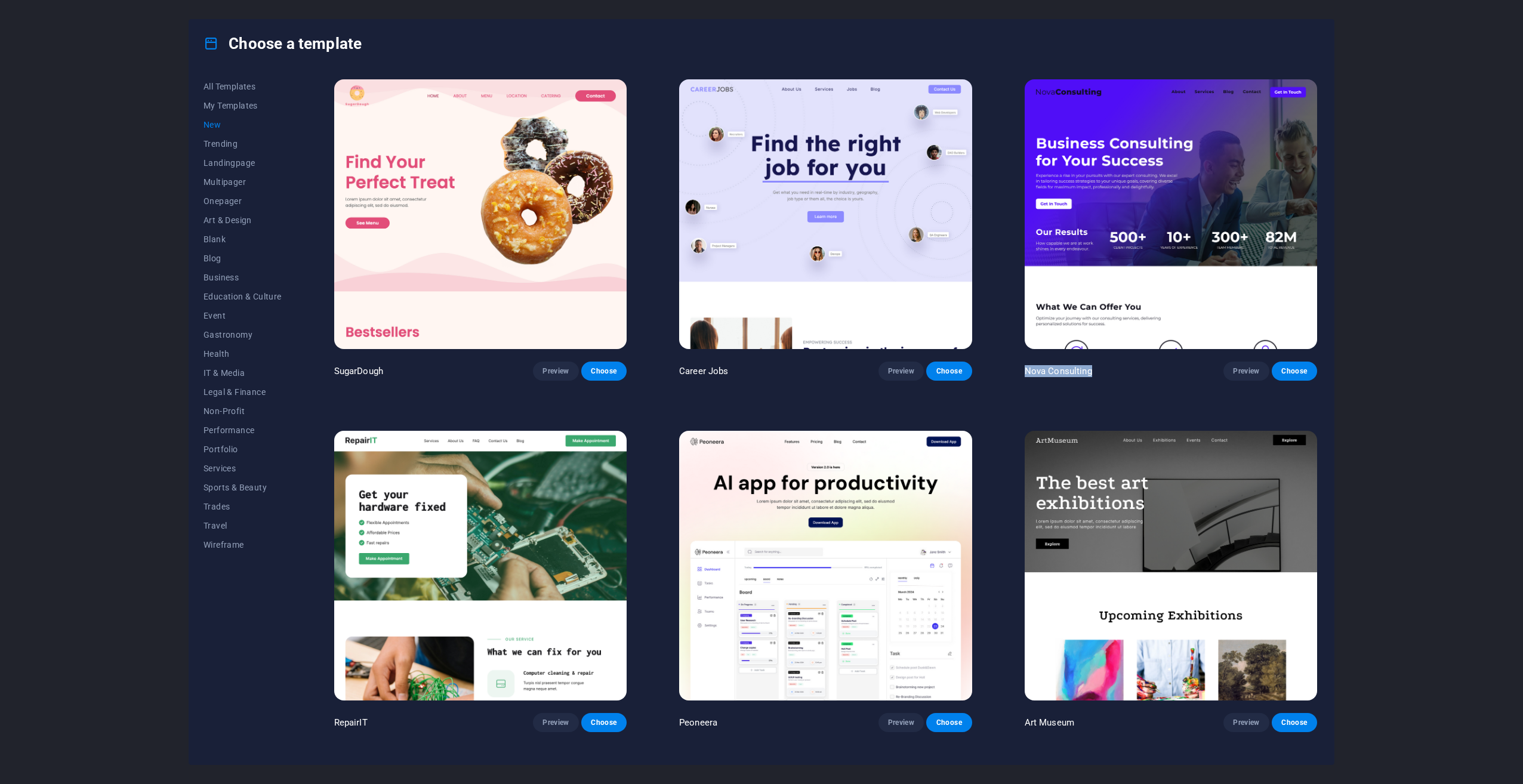
drag, startPoint x: 1023, startPoint y: 371, endPoint x: 1092, endPoint y: 370, distance: 69.0
click at [1092, 370] on div "Nova Consulting Preview Choose" at bounding box center [1171, 370] width 292 height 19
click at [1302, 374] on span "Choose" at bounding box center [1295, 370] width 27 height 9
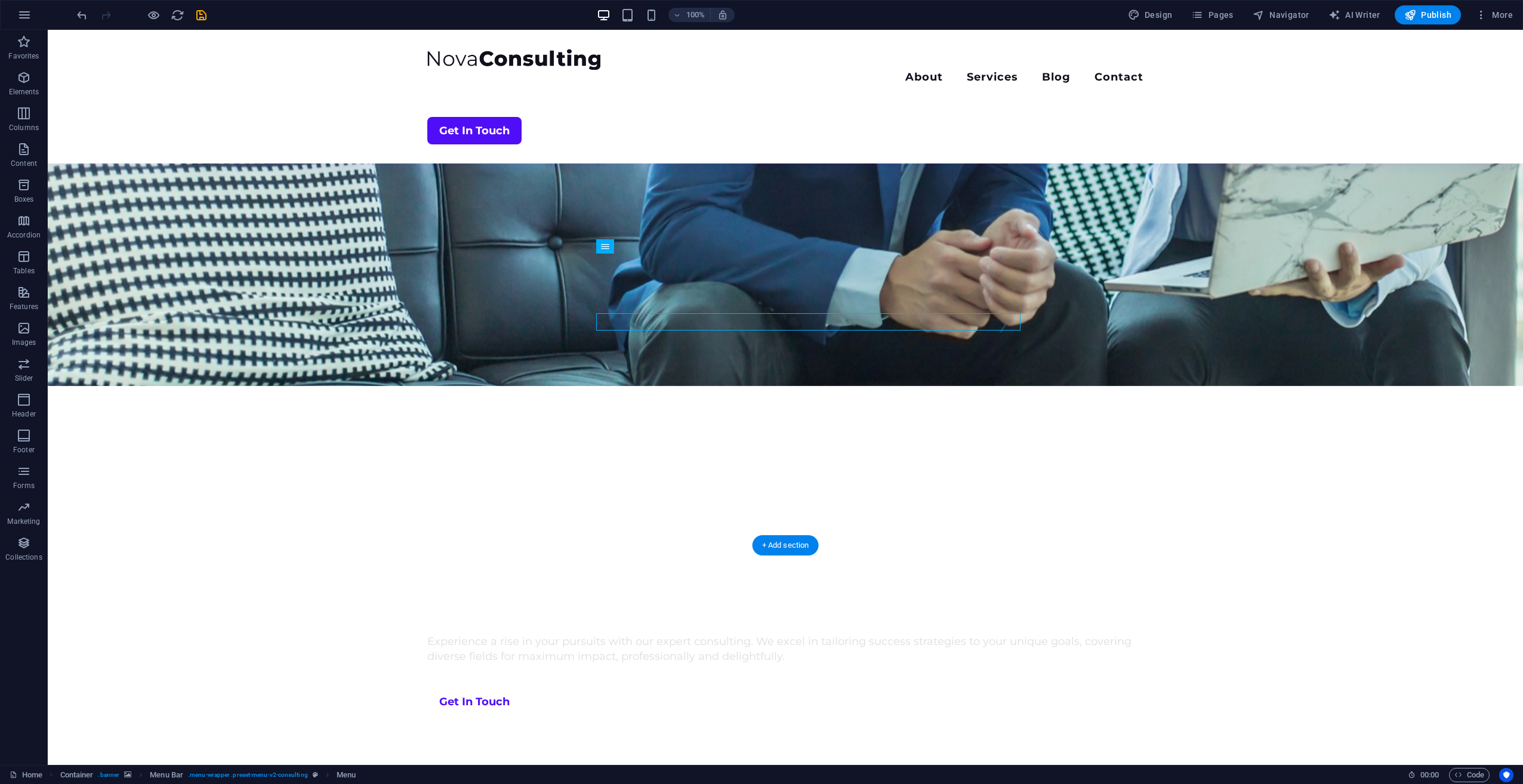
scroll to position [60, 0]
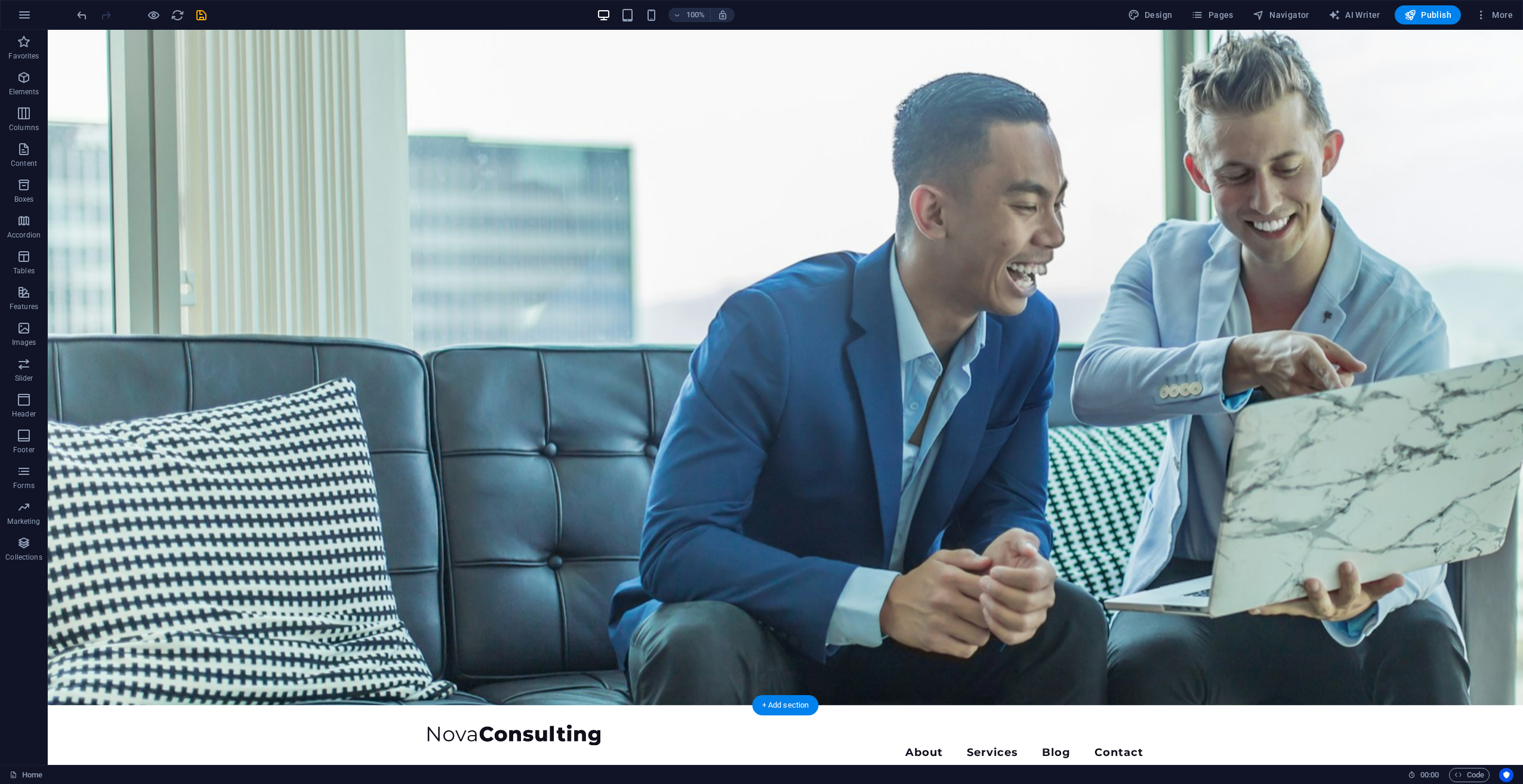
click at [889, 459] on figure at bounding box center [785, 337] width 1476 height 735
click at [791, 485] on figure at bounding box center [785, 337] width 1476 height 735
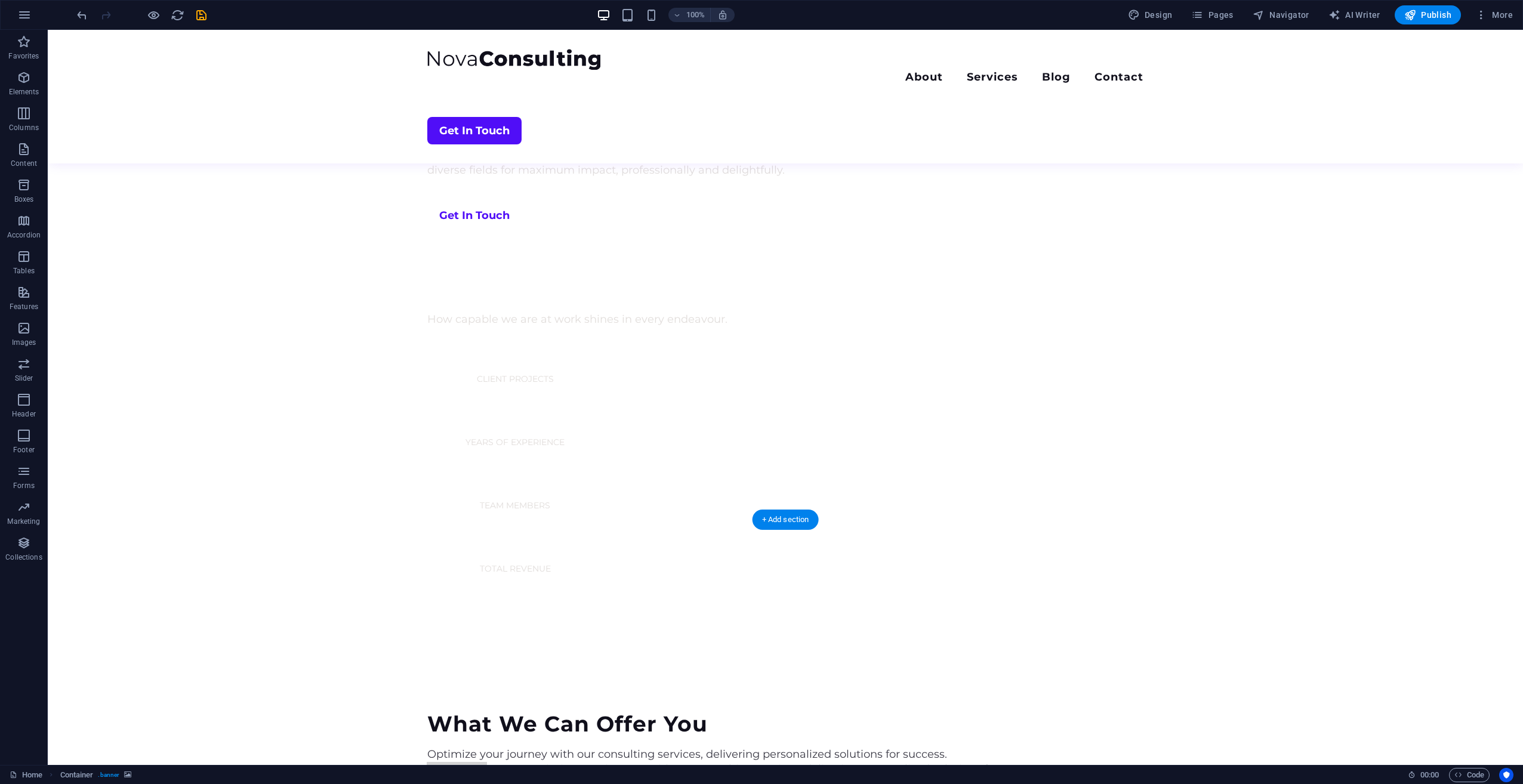
scroll to position [836, 0]
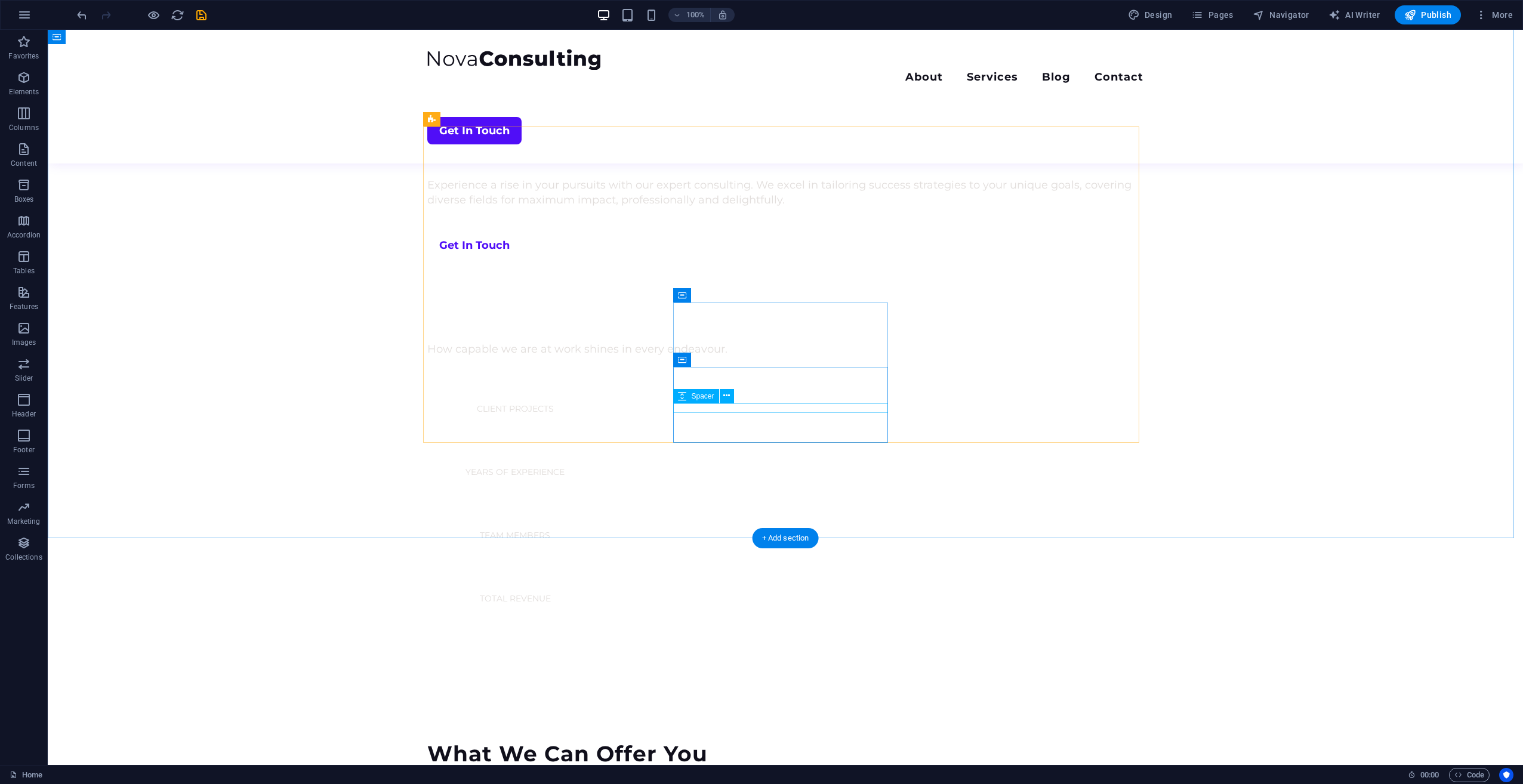
drag, startPoint x: 948, startPoint y: 517, endPoint x: 983, endPoint y: 528, distance: 36.7
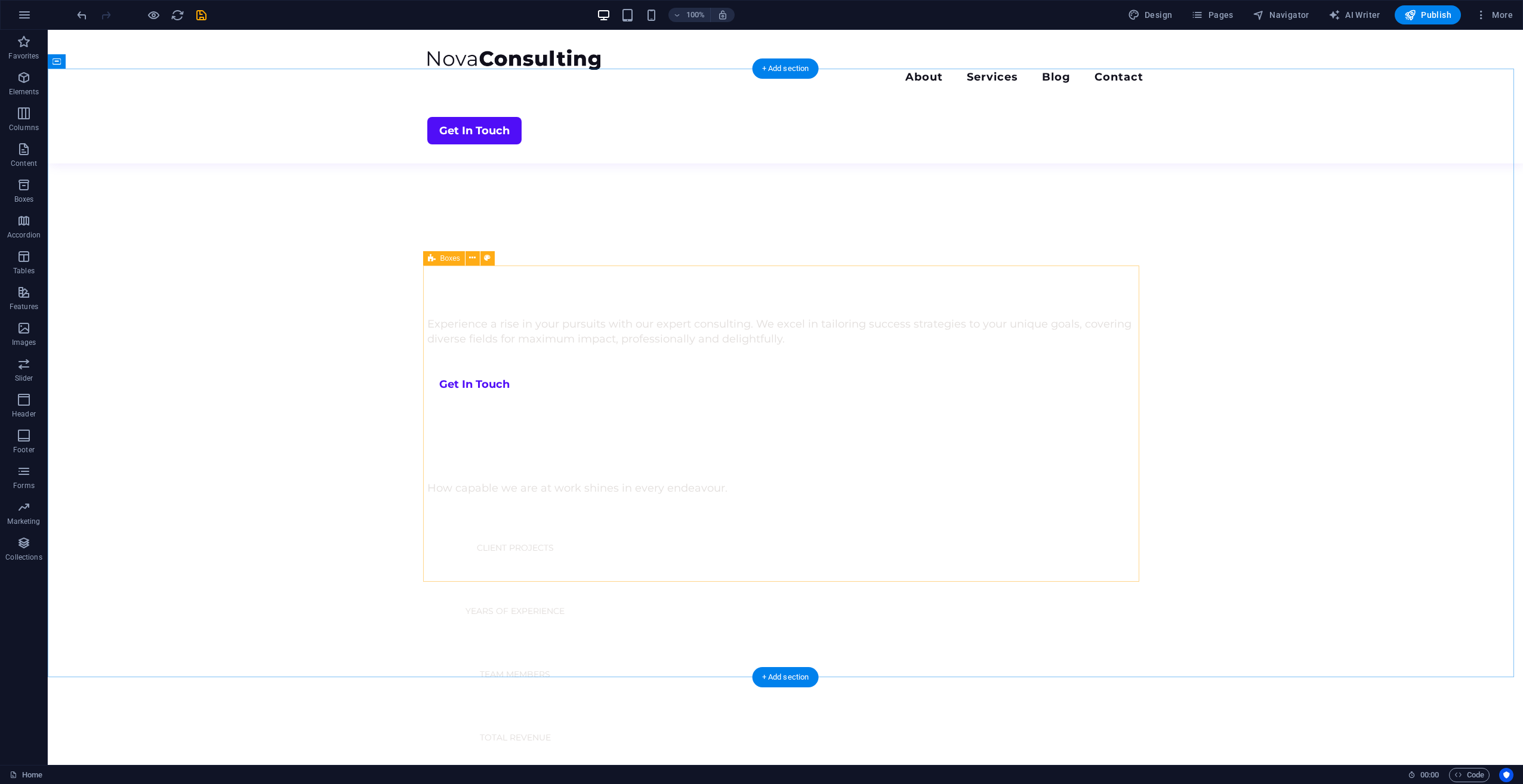
scroll to position [279, 0]
